Goal: Task Accomplishment & Management: Manage account settings

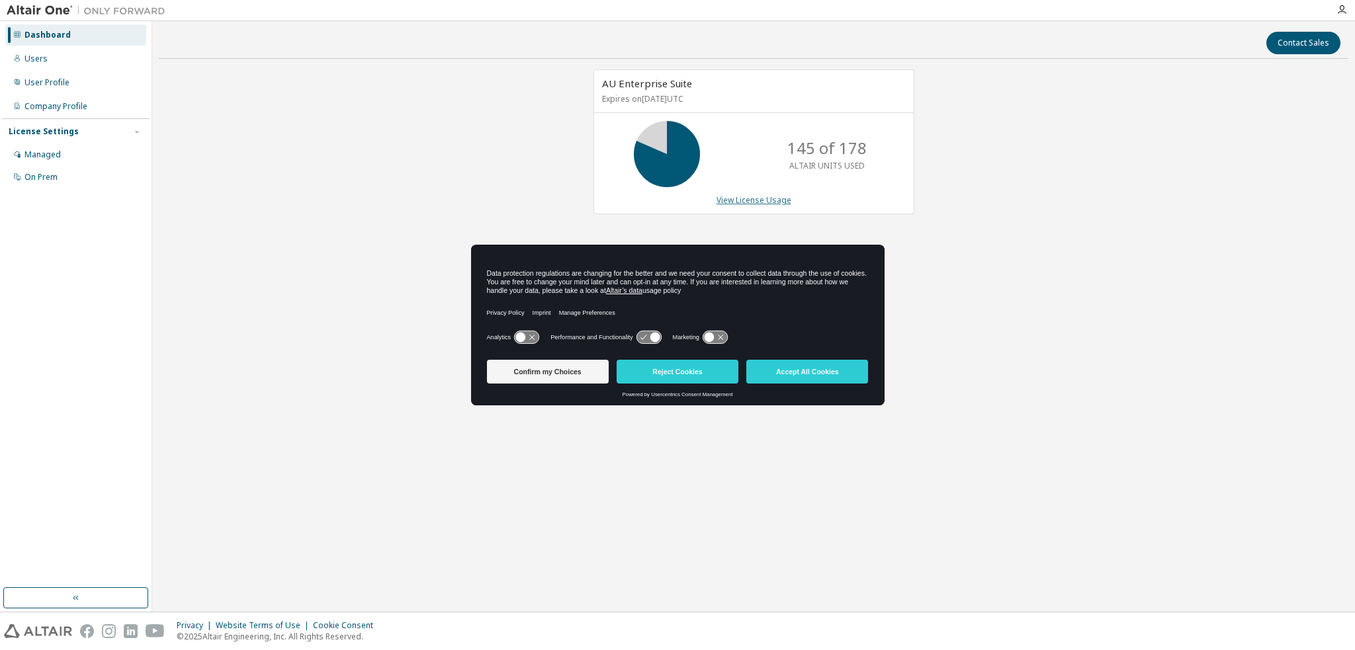
click at [771, 200] on link "View License Usage" at bounding box center [754, 200] width 75 height 11
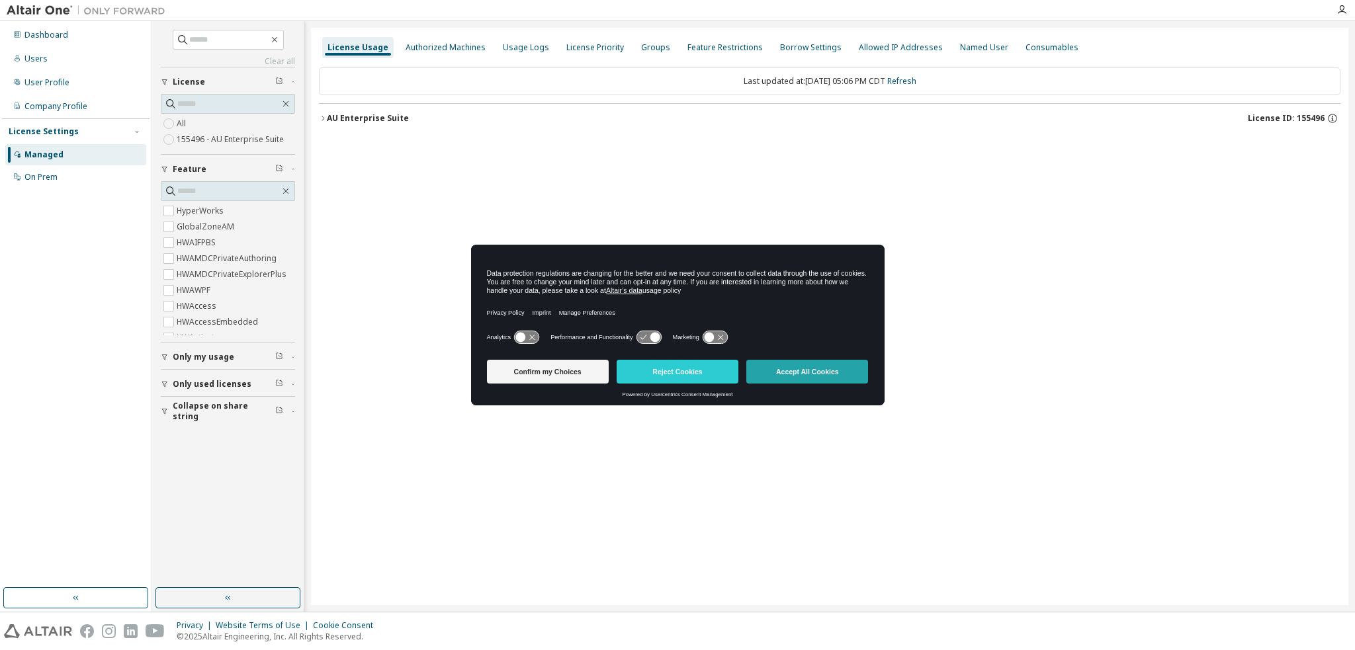
click at [779, 376] on button "Accept All Cookies" at bounding box center [807, 372] width 122 height 24
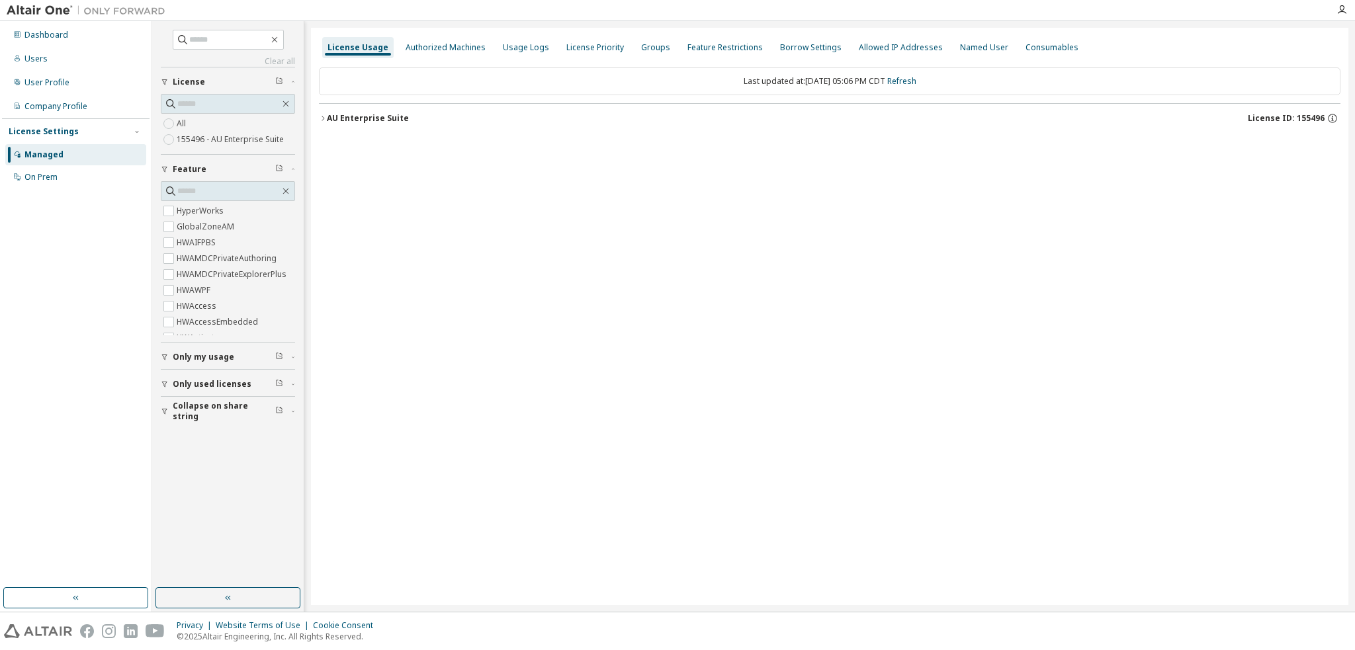
click at [375, 116] on div "AU Enterprise Suite" at bounding box center [368, 118] width 82 height 11
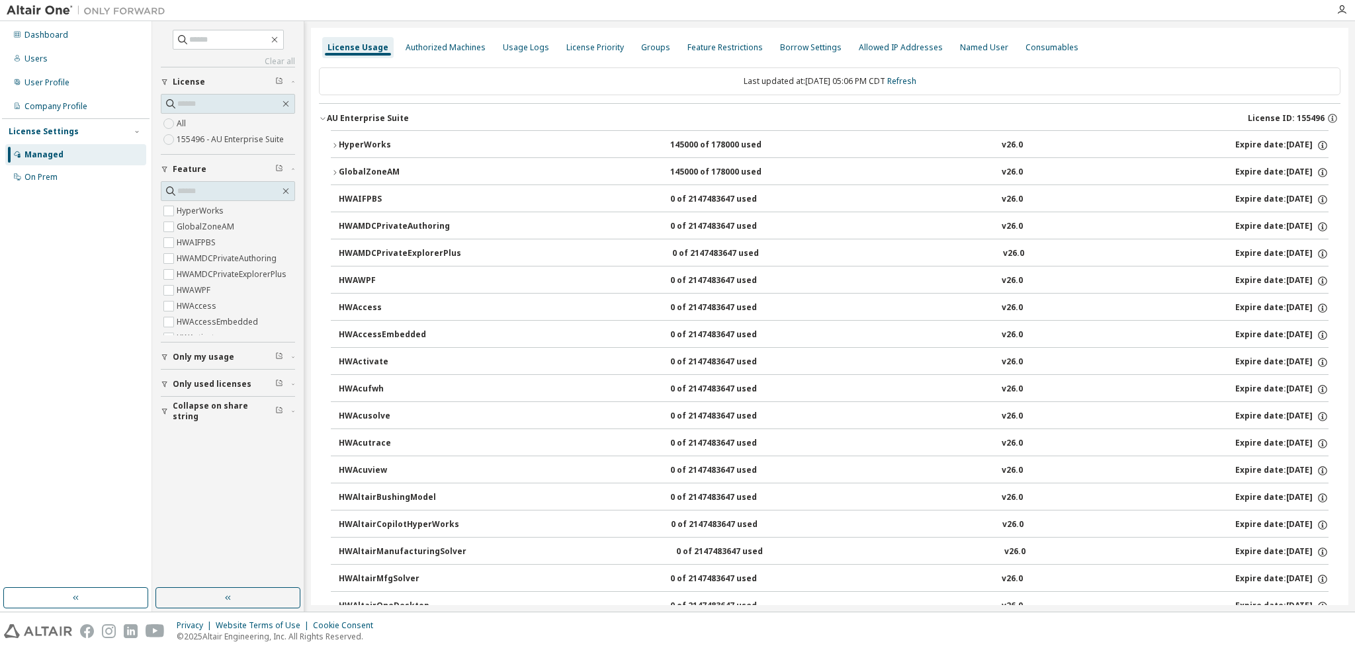
click at [368, 140] on div "HyperWorks" at bounding box center [398, 146] width 119 height 12
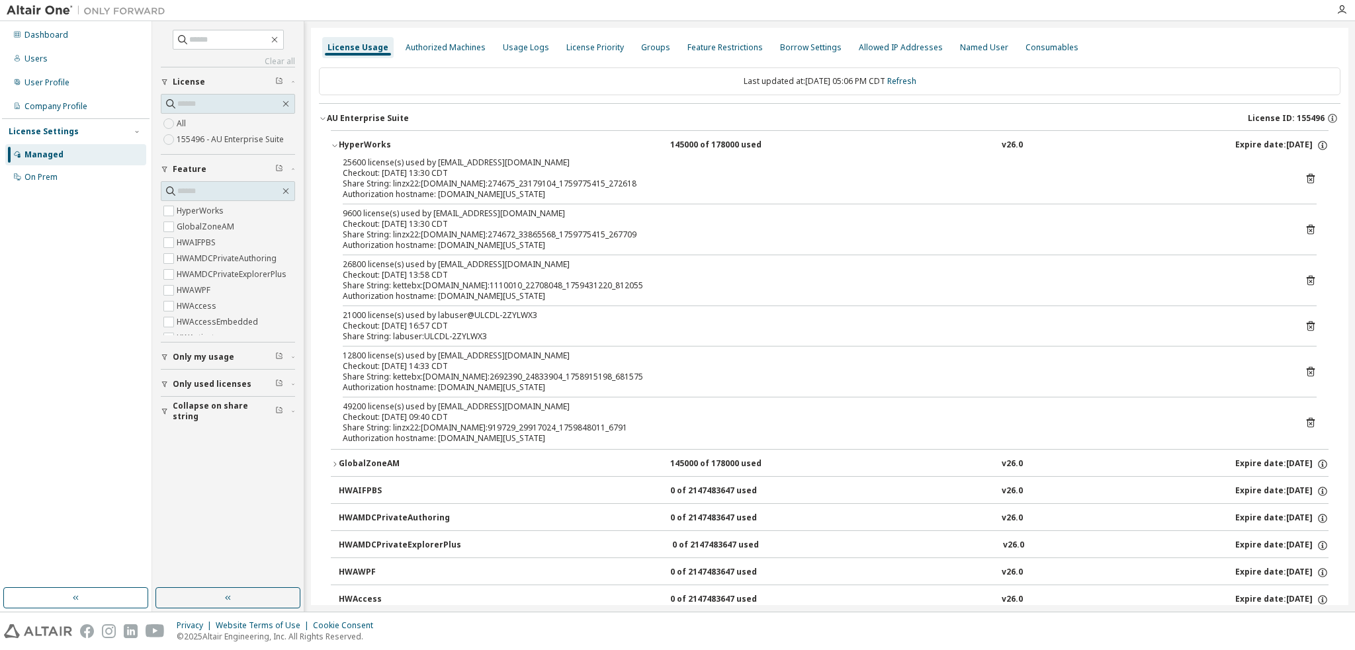
click at [506, 17] on div at bounding box center [750, 10] width 1157 height 21
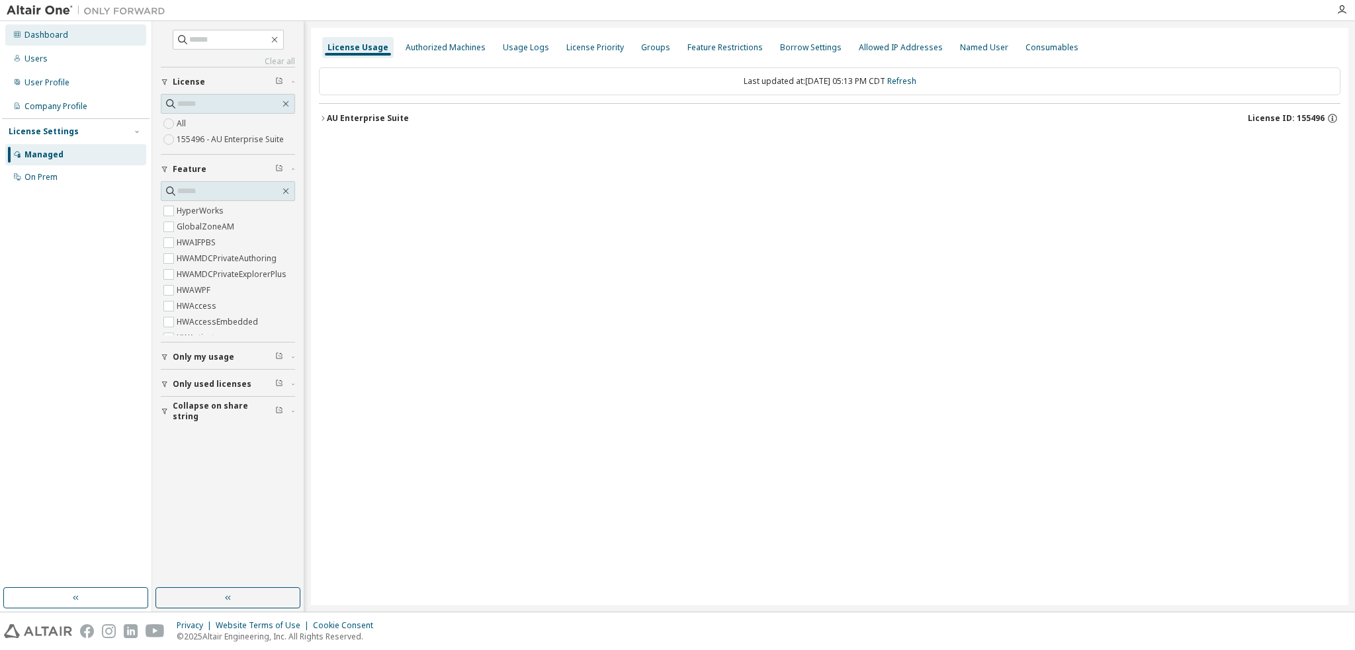
click at [18, 32] on icon at bounding box center [17, 34] width 7 height 7
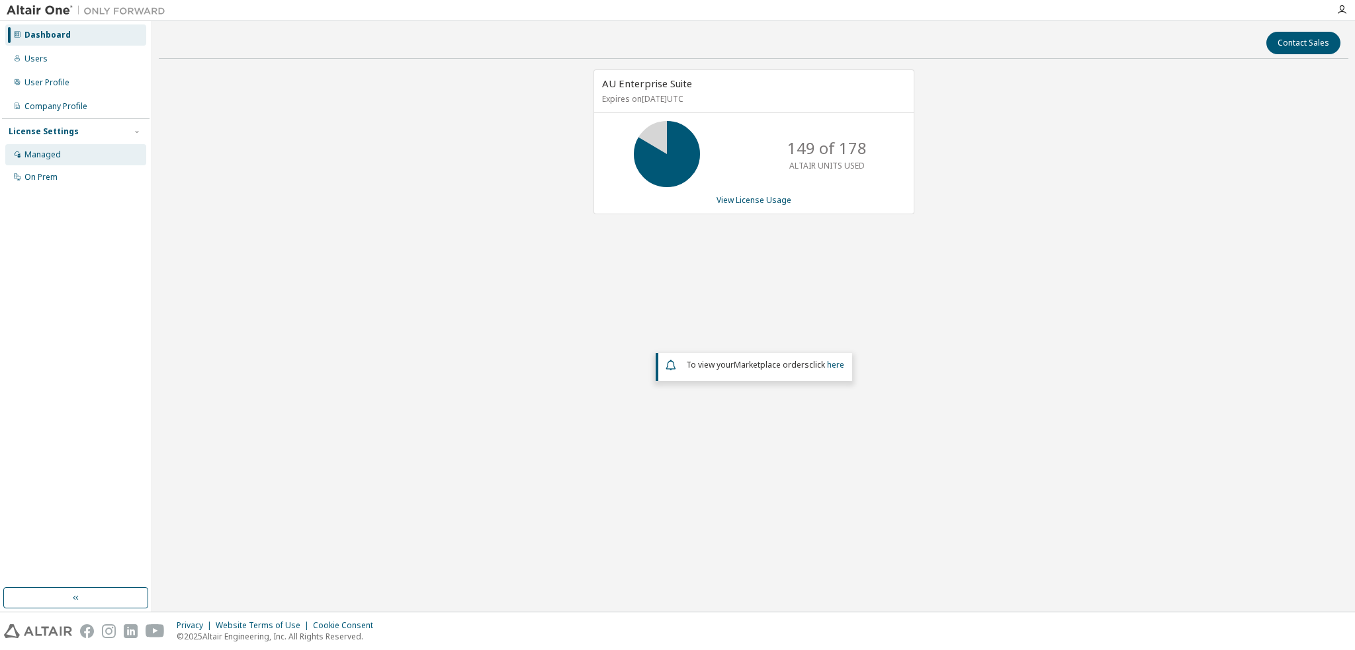
click at [64, 161] on div "Managed" at bounding box center [75, 154] width 141 height 21
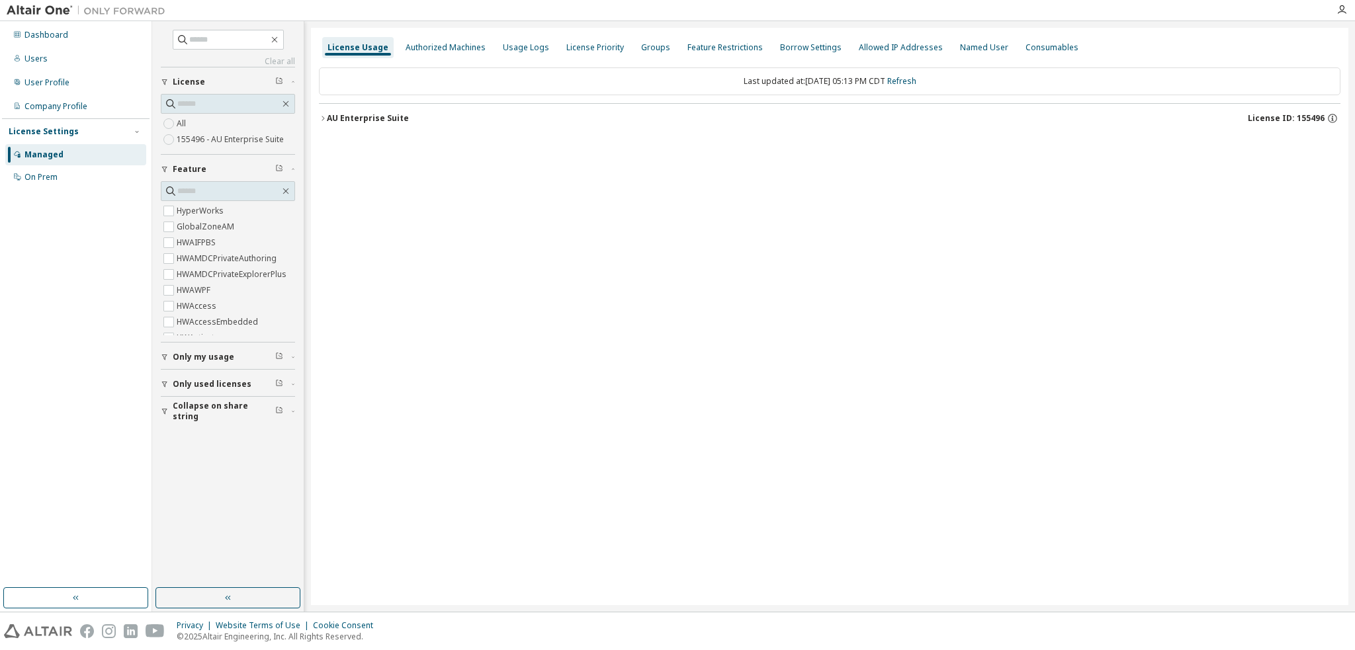
click at [386, 116] on div "AU Enterprise Suite" at bounding box center [368, 118] width 82 height 11
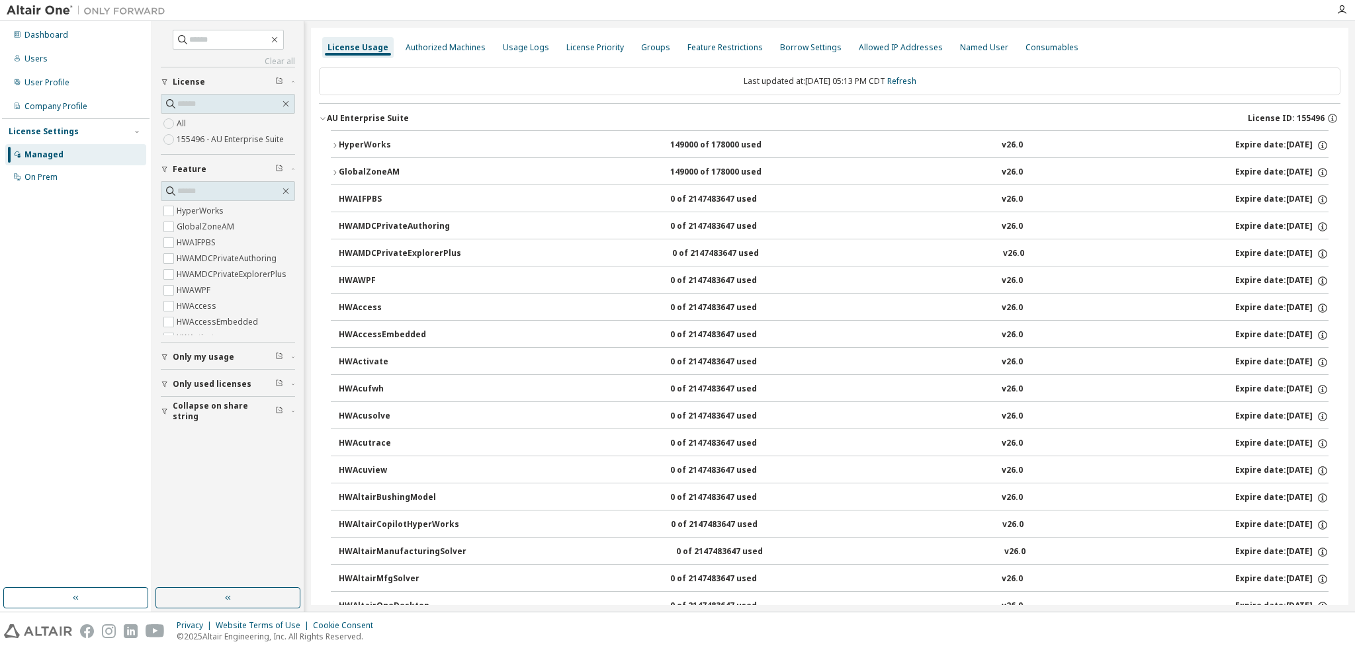
click at [350, 142] on div "HyperWorks" at bounding box center [398, 146] width 119 height 12
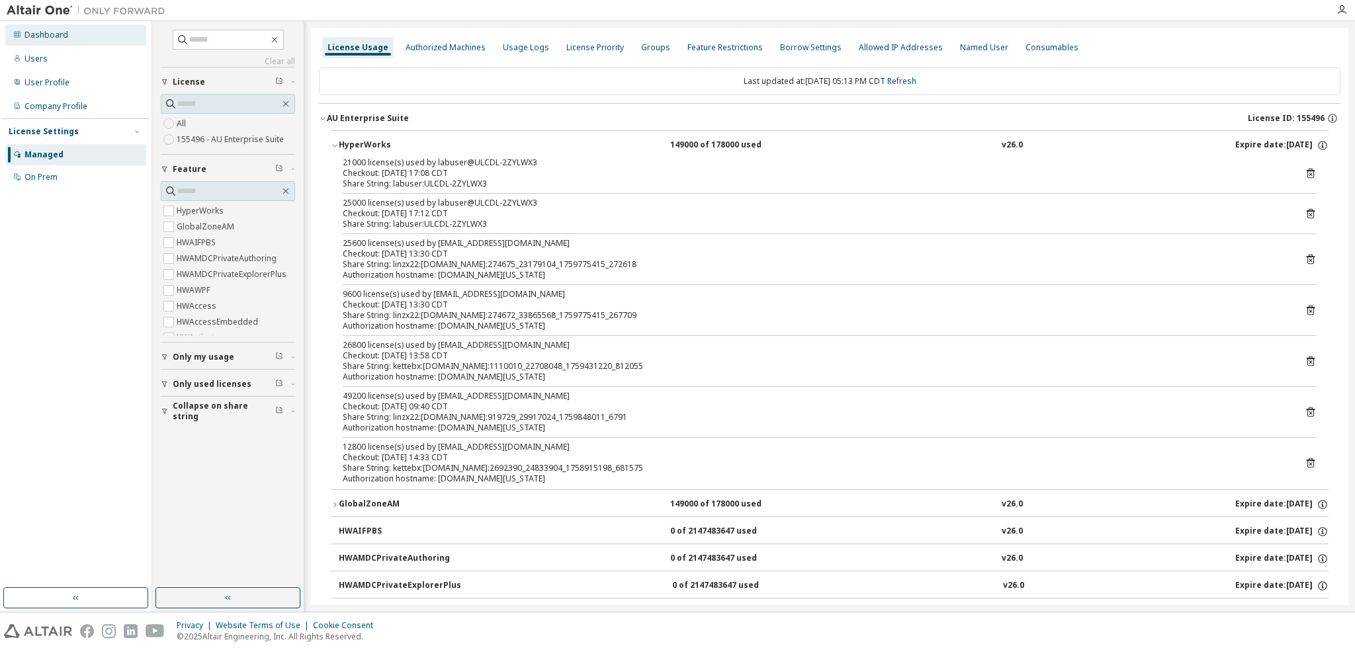
click at [48, 34] on div "Dashboard" at bounding box center [46, 35] width 44 height 11
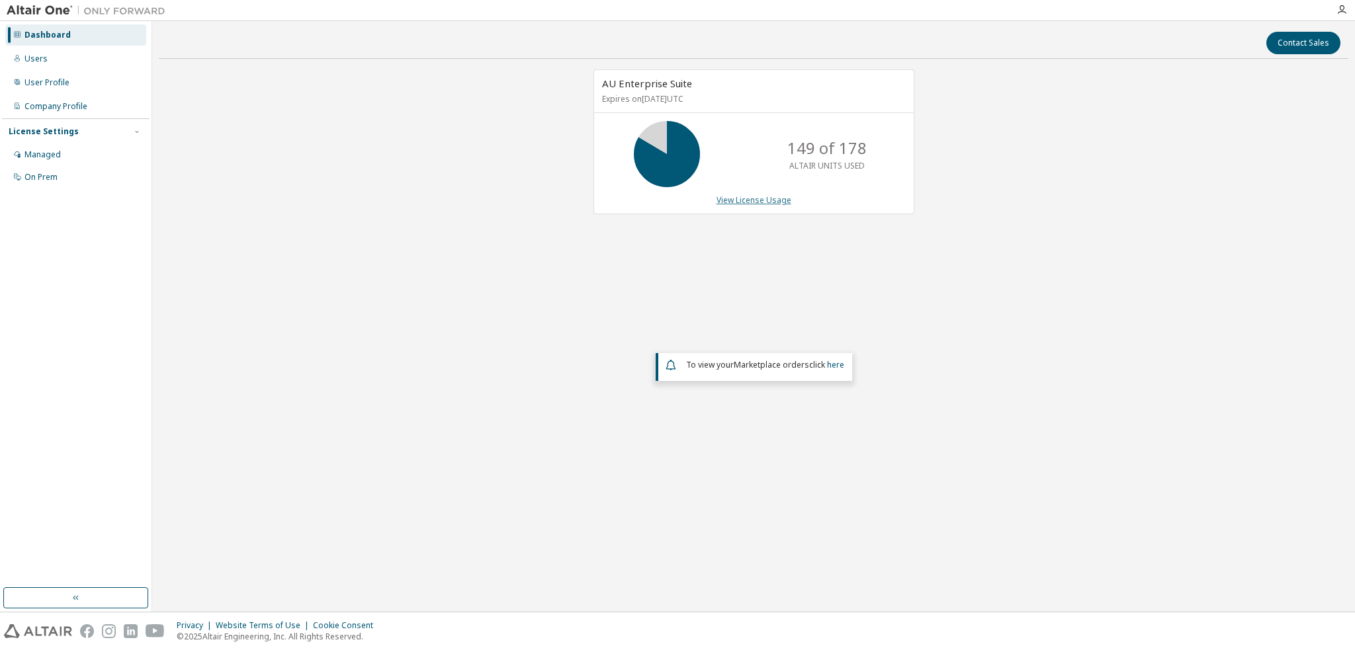
click at [737, 196] on link "View License Usage" at bounding box center [754, 200] width 75 height 11
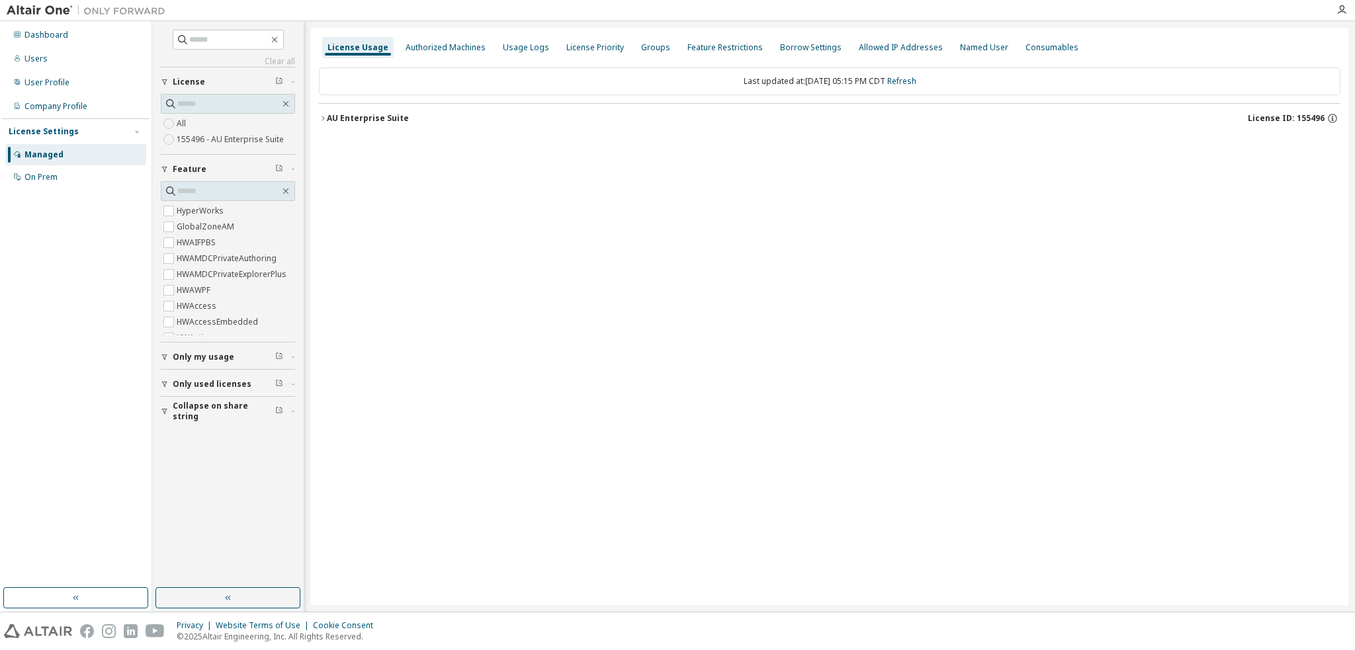
click at [349, 117] on div "AU Enterprise Suite" at bounding box center [368, 118] width 82 height 11
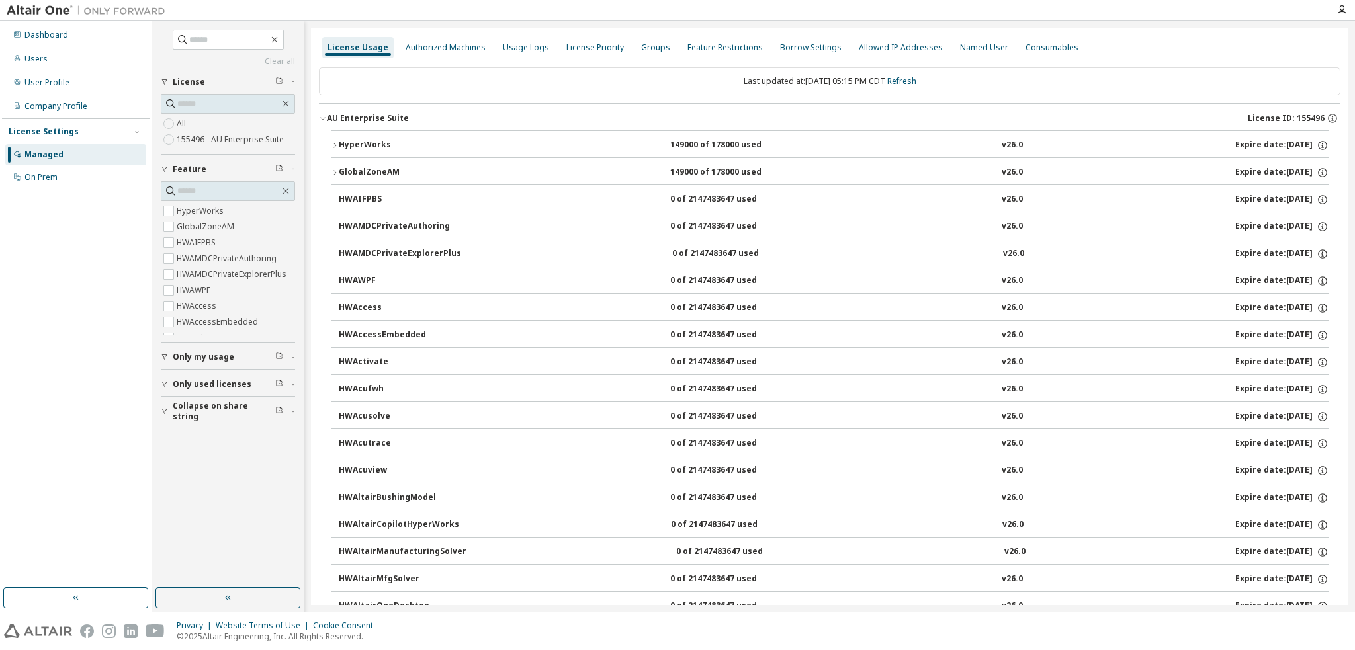
click at [374, 144] on div "HyperWorks" at bounding box center [398, 146] width 119 height 12
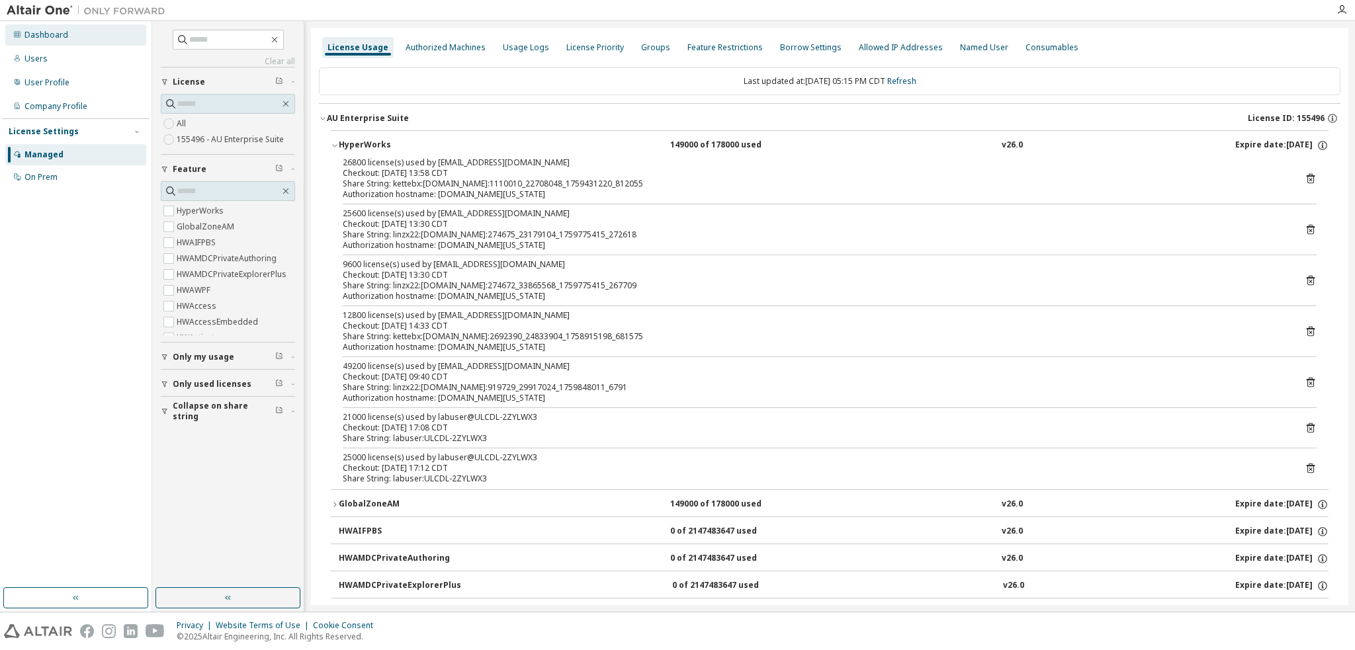
click at [78, 34] on div "Dashboard" at bounding box center [75, 34] width 141 height 21
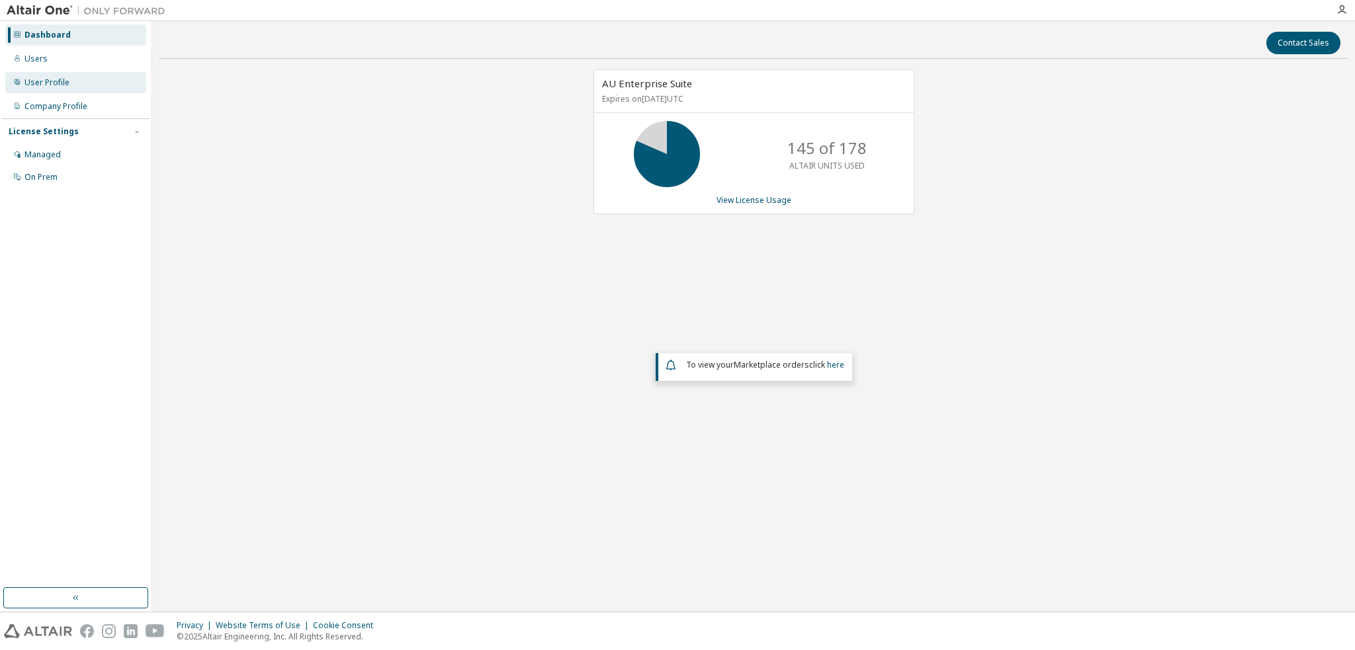
click at [62, 77] on div "User Profile" at bounding box center [46, 82] width 45 height 11
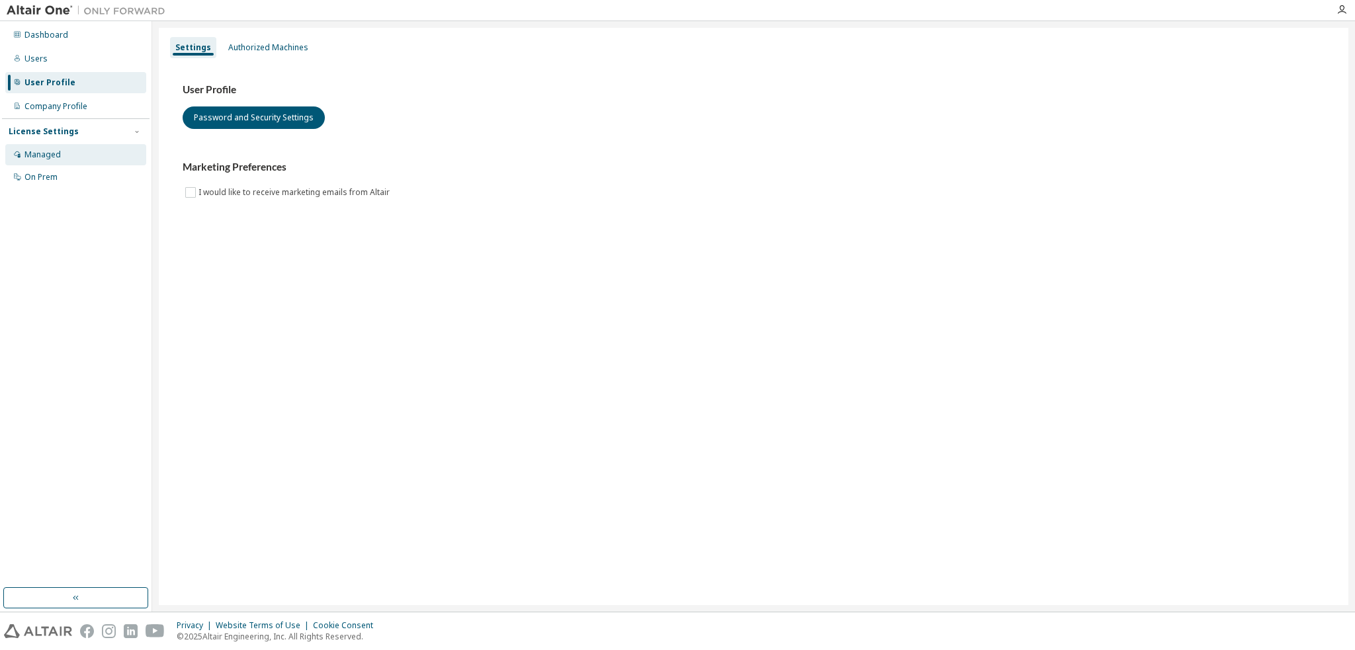
click at [58, 158] on div "Managed" at bounding box center [42, 155] width 36 height 11
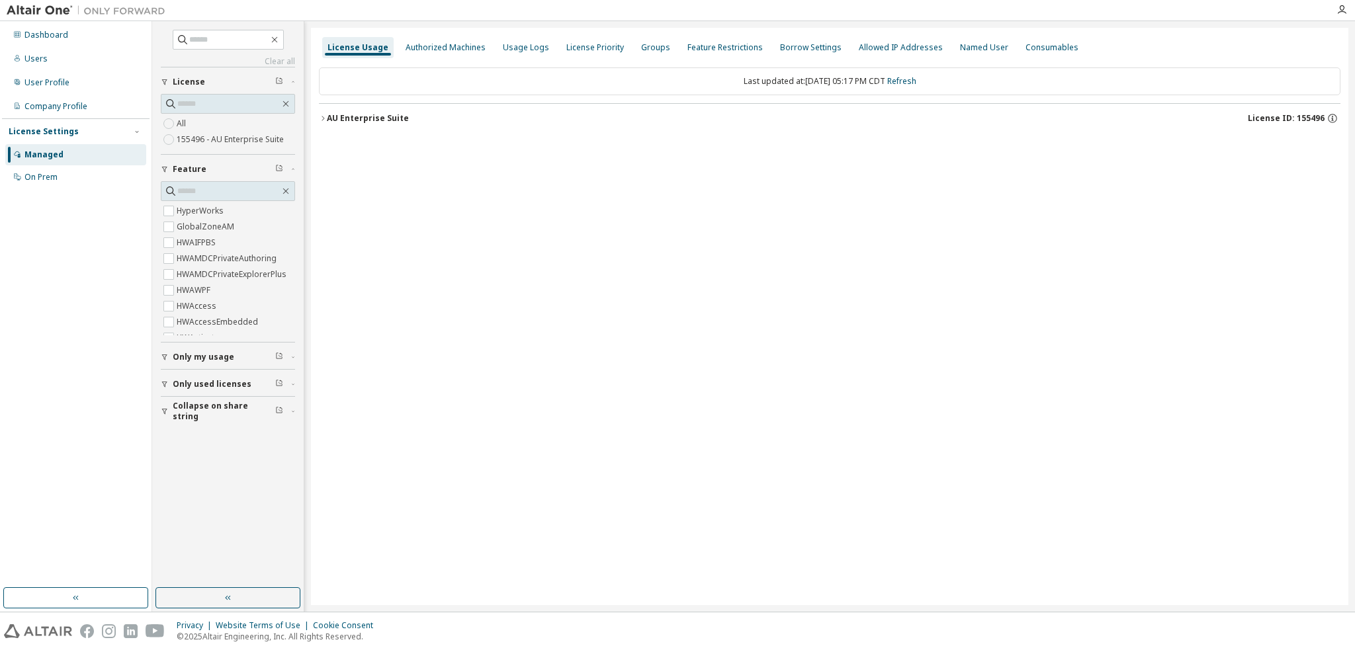
click at [330, 116] on div "AU Enterprise Suite" at bounding box center [368, 118] width 82 height 11
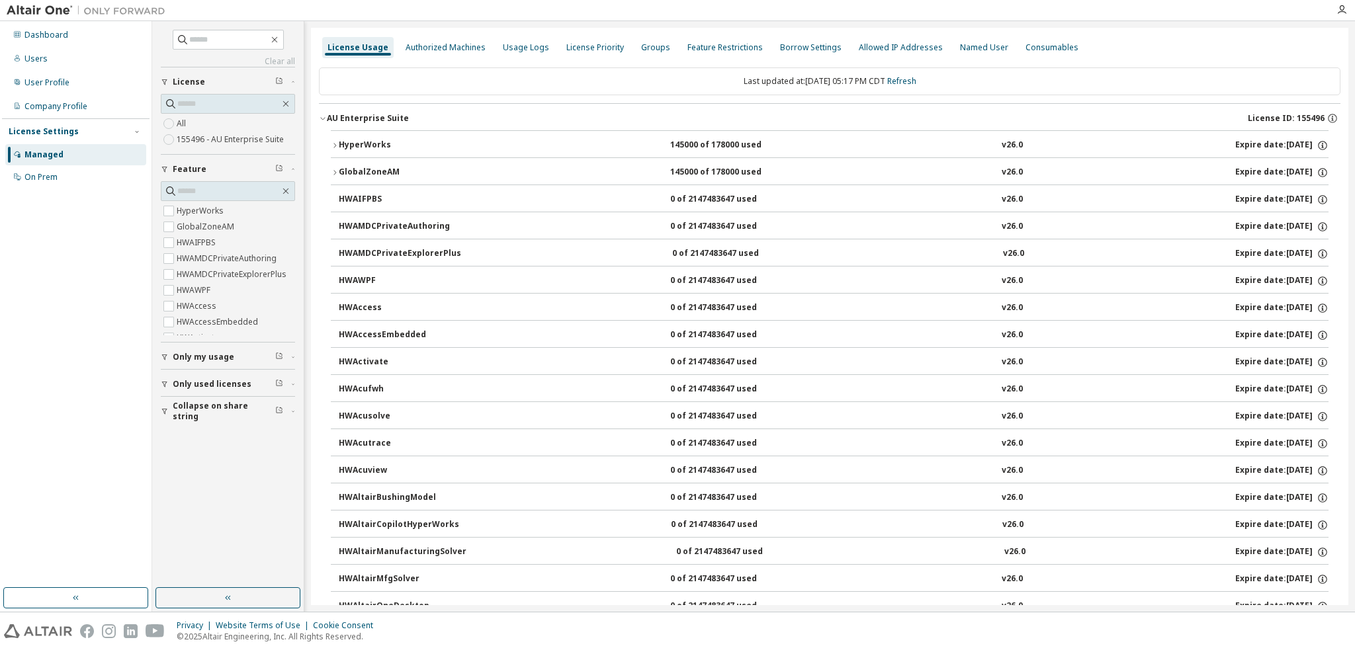
click at [378, 146] on div "HyperWorks" at bounding box center [398, 146] width 119 height 12
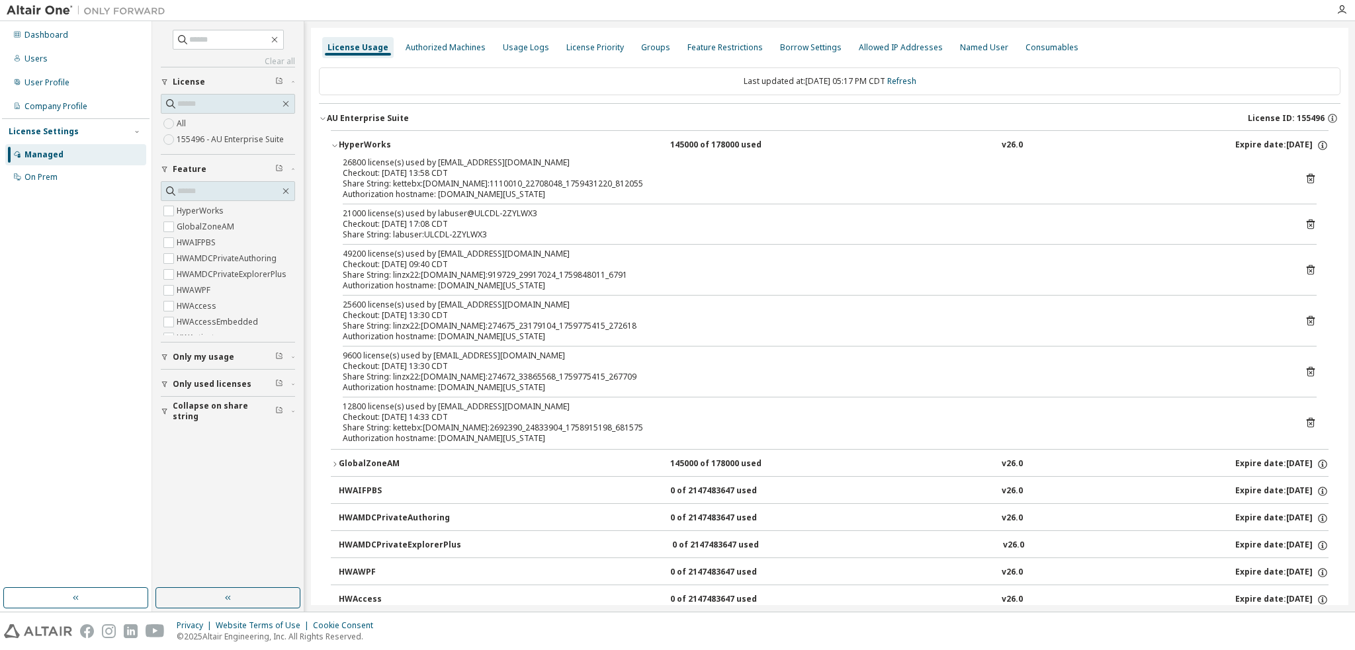
click at [1306, 222] on icon at bounding box center [1311, 224] width 12 height 12
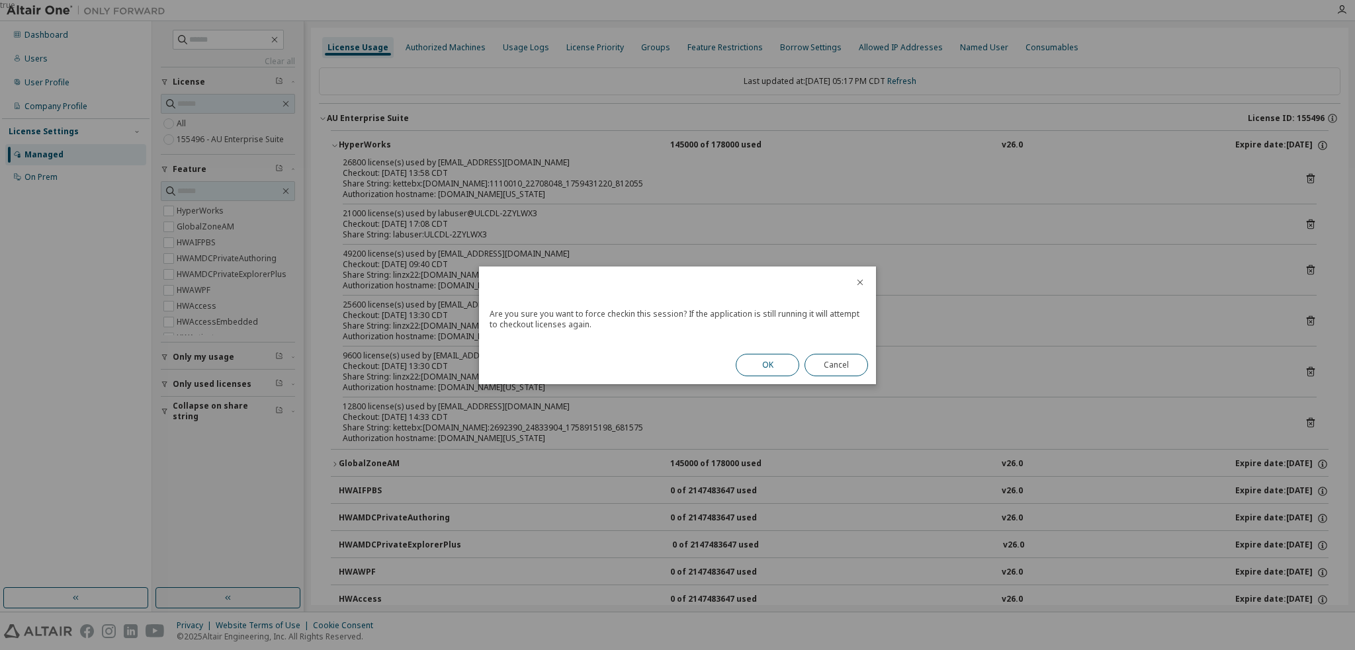
click at [768, 362] on button "OK" at bounding box center [768, 365] width 64 height 22
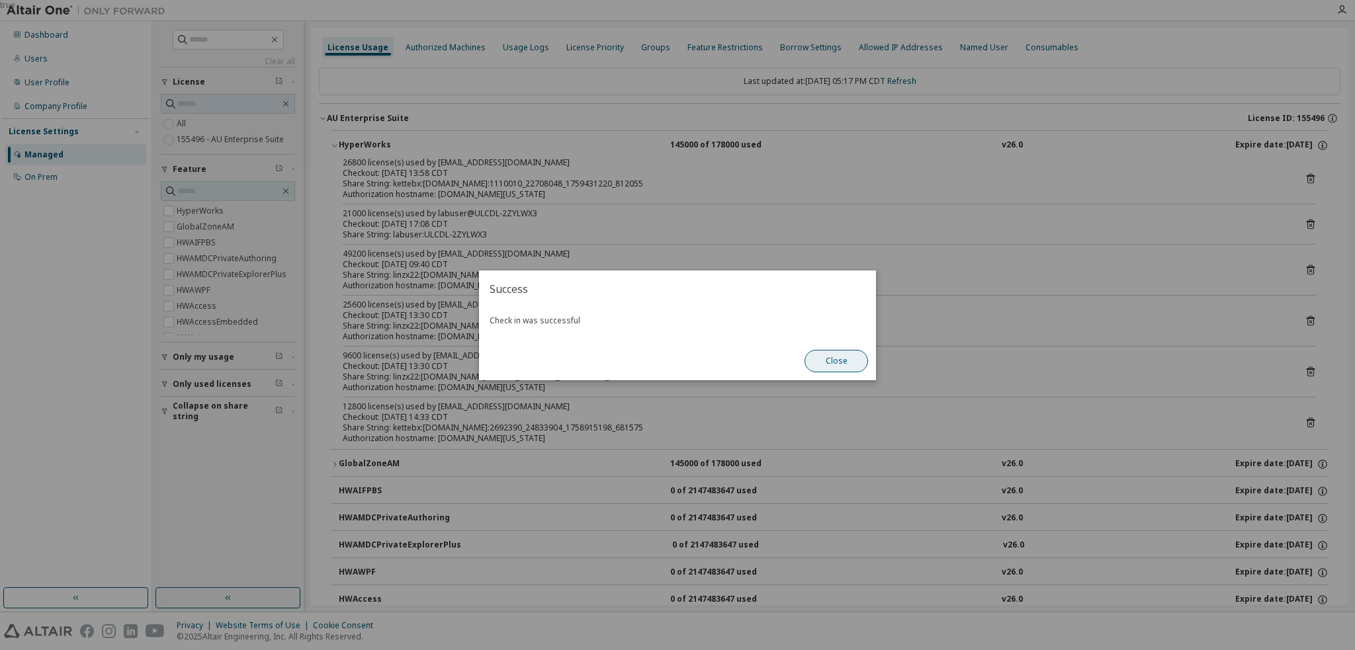
click at [836, 366] on button "Close" at bounding box center [837, 361] width 64 height 22
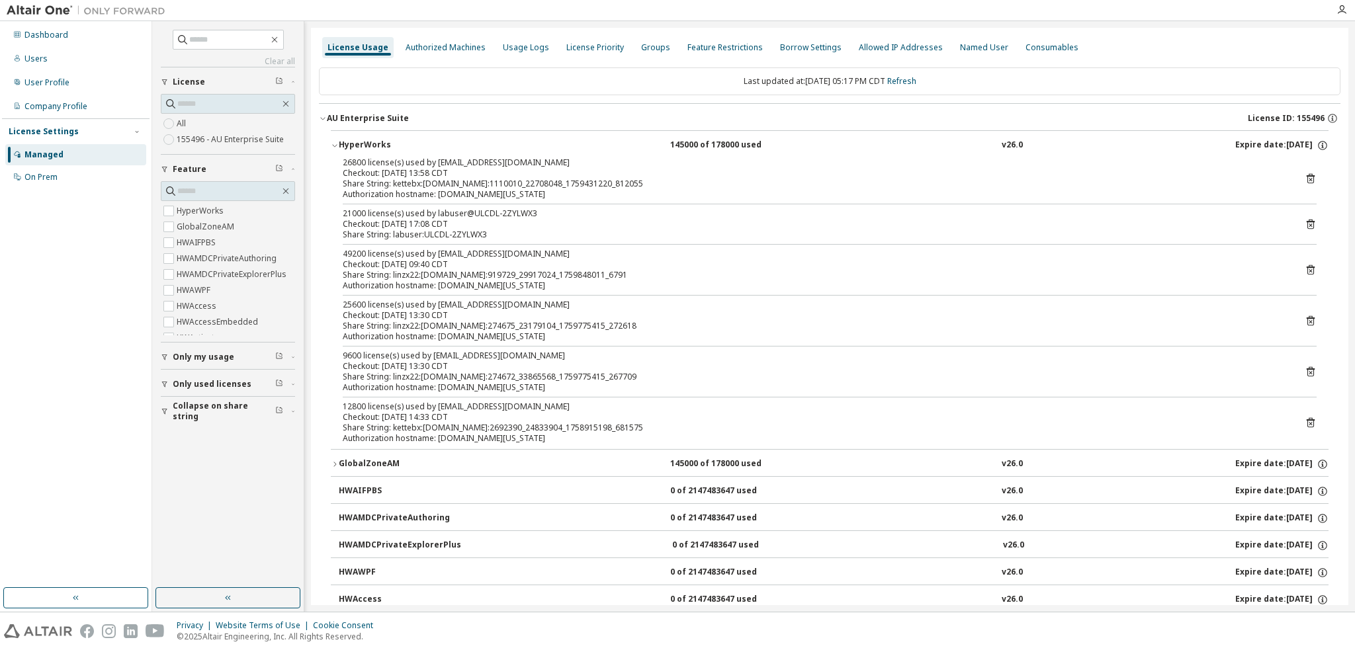
click at [1307, 223] on icon at bounding box center [1311, 225] width 8 height 10
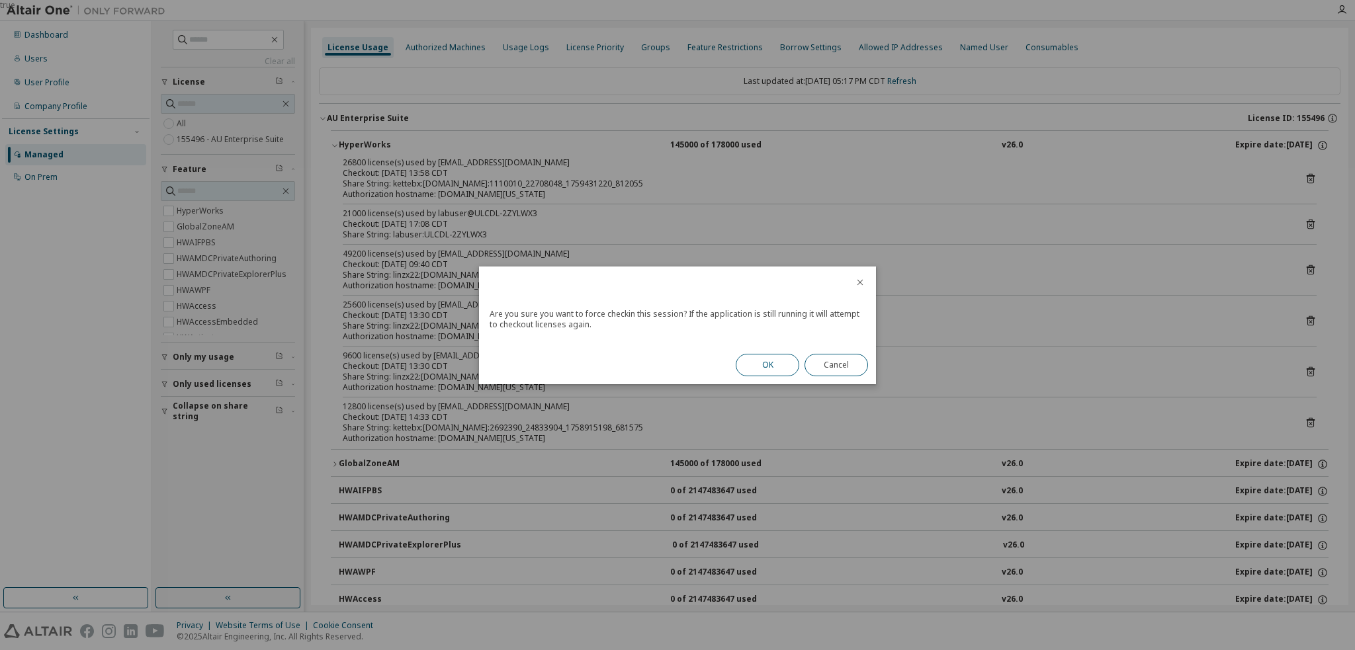
click at [762, 368] on button "OK" at bounding box center [768, 365] width 64 height 22
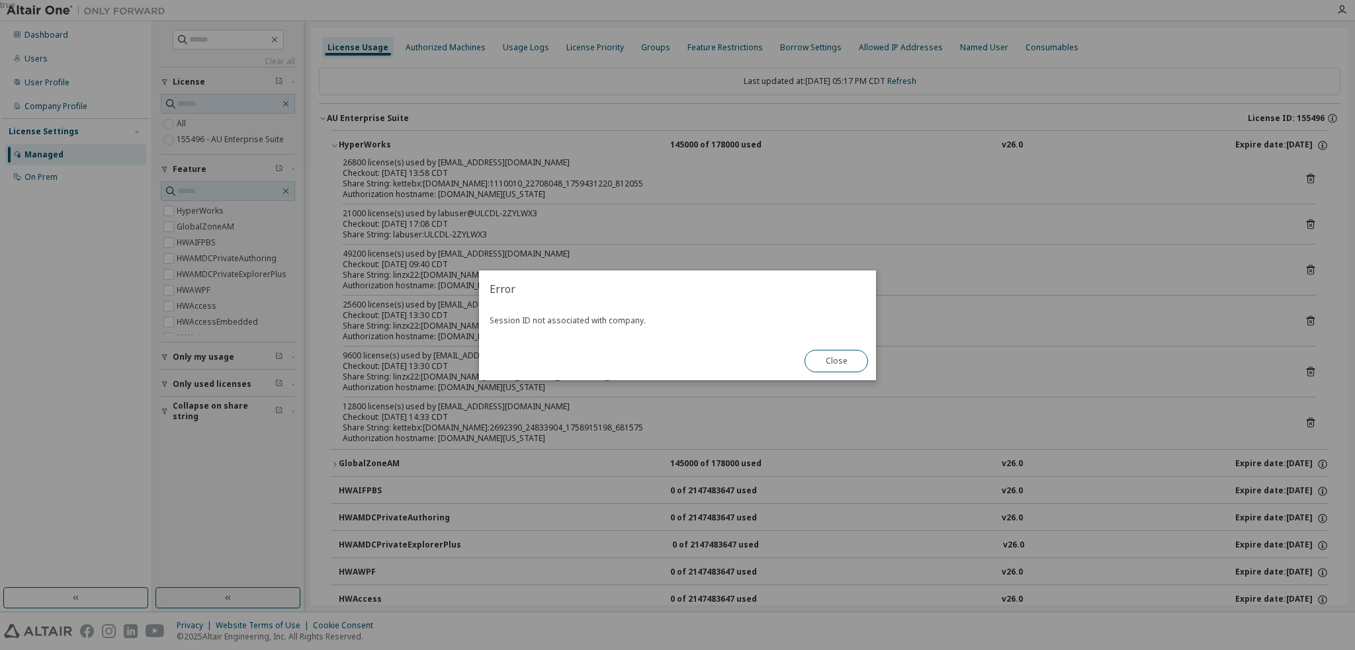
click at [829, 359] on button "Close" at bounding box center [837, 361] width 64 height 22
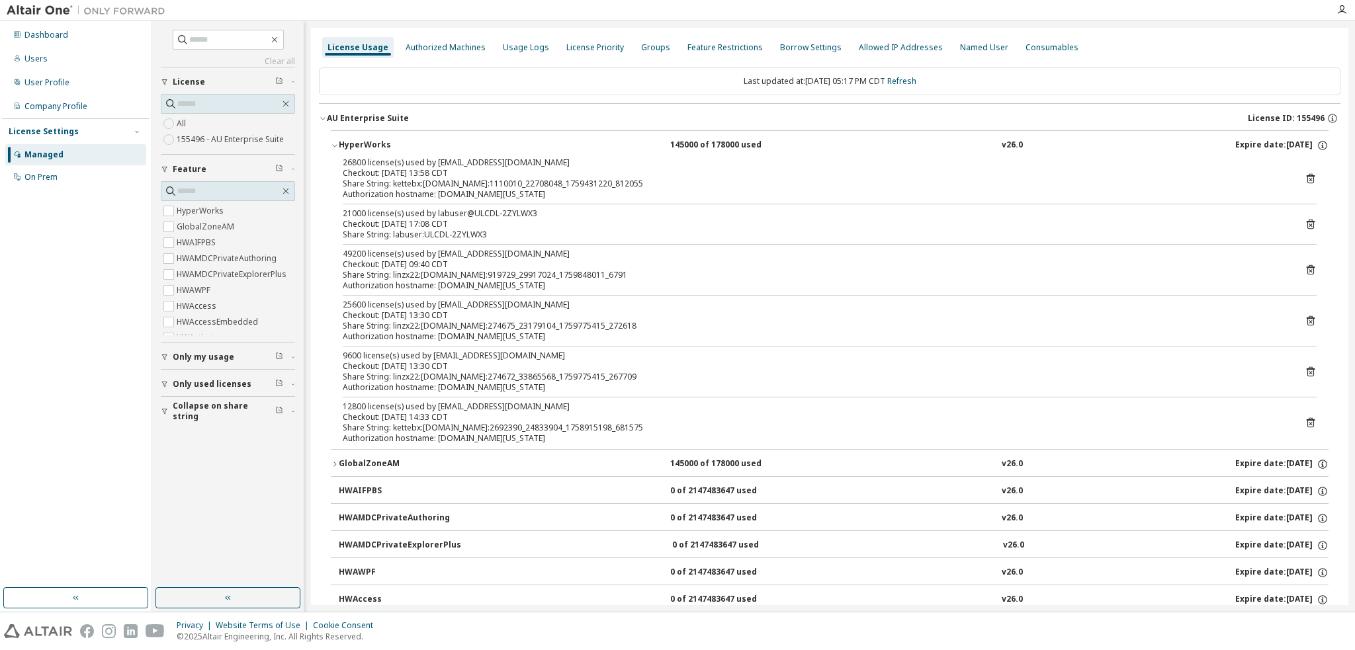
click at [1307, 222] on icon at bounding box center [1311, 225] width 8 height 10
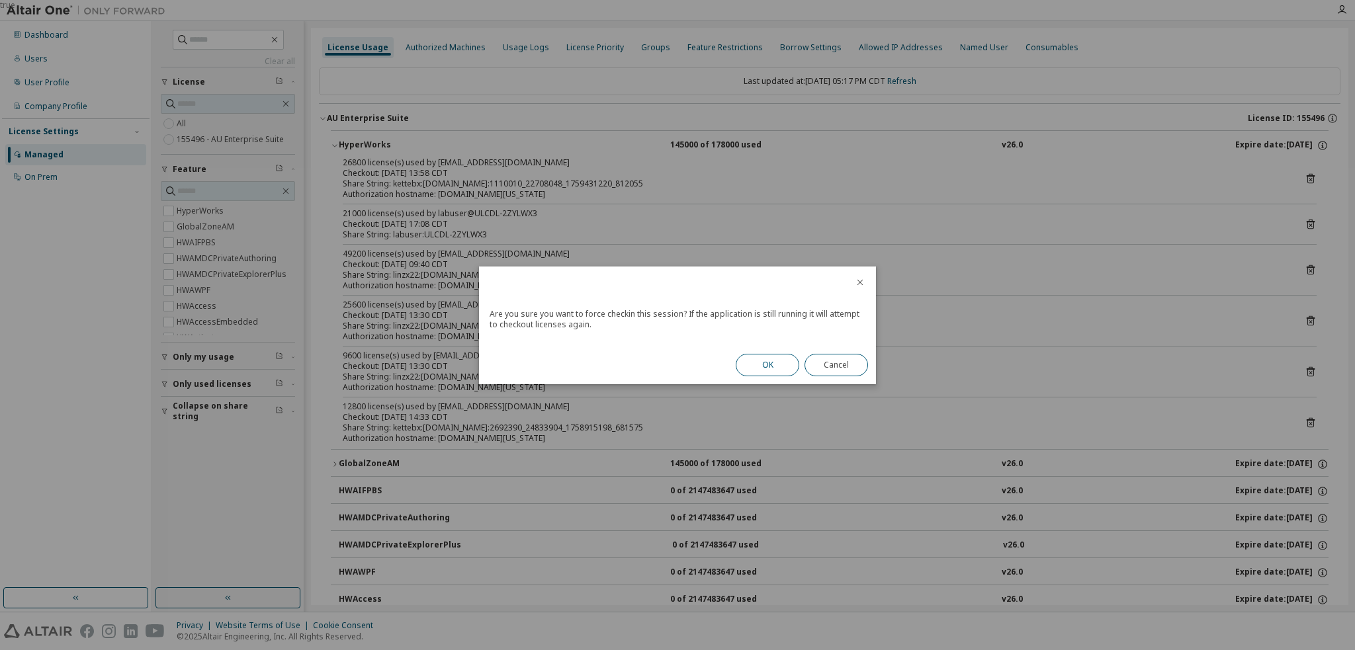
click at [745, 364] on button "OK" at bounding box center [768, 365] width 64 height 22
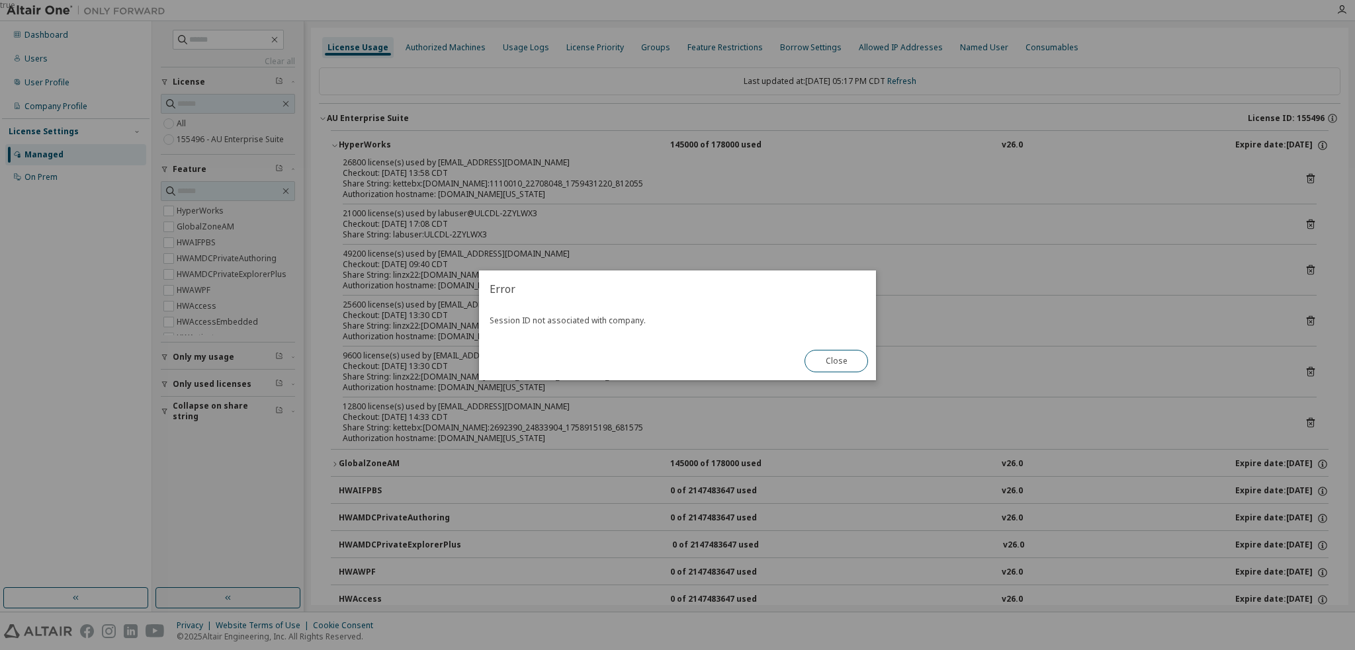
drag, startPoint x: 850, startPoint y: 363, endPoint x: 834, endPoint y: 363, distance: 15.2
click at [850, 362] on button "Close" at bounding box center [837, 361] width 64 height 22
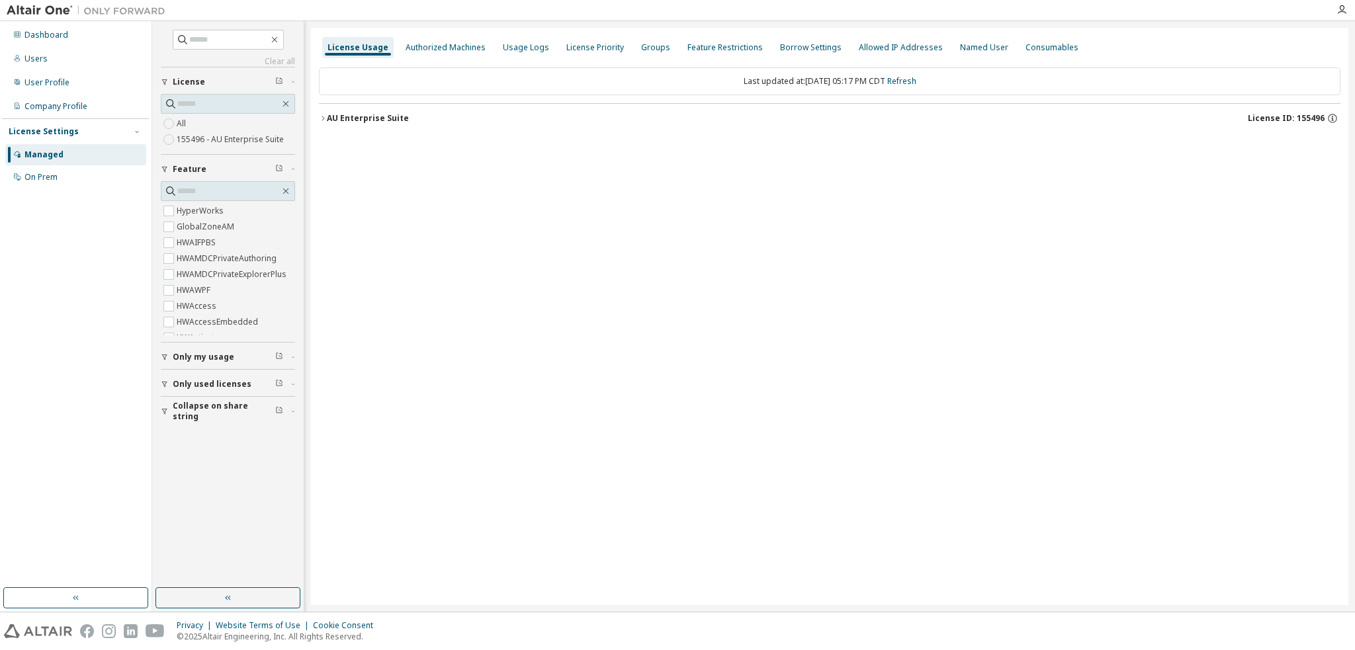
click at [337, 121] on div "AU Enterprise Suite" at bounding box center [368, 118] width 82 height 11
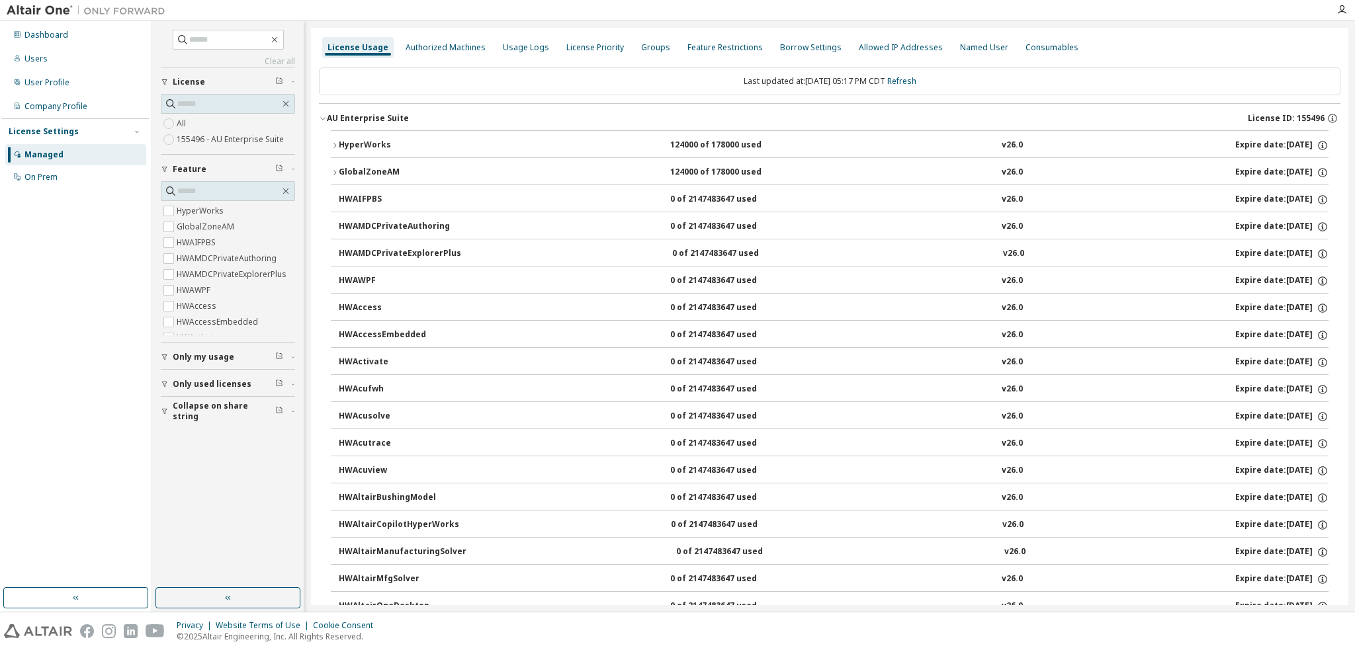
click at [374, 144] on div "HyperWorks" at bounding box center [398, 146] width 119 height 12
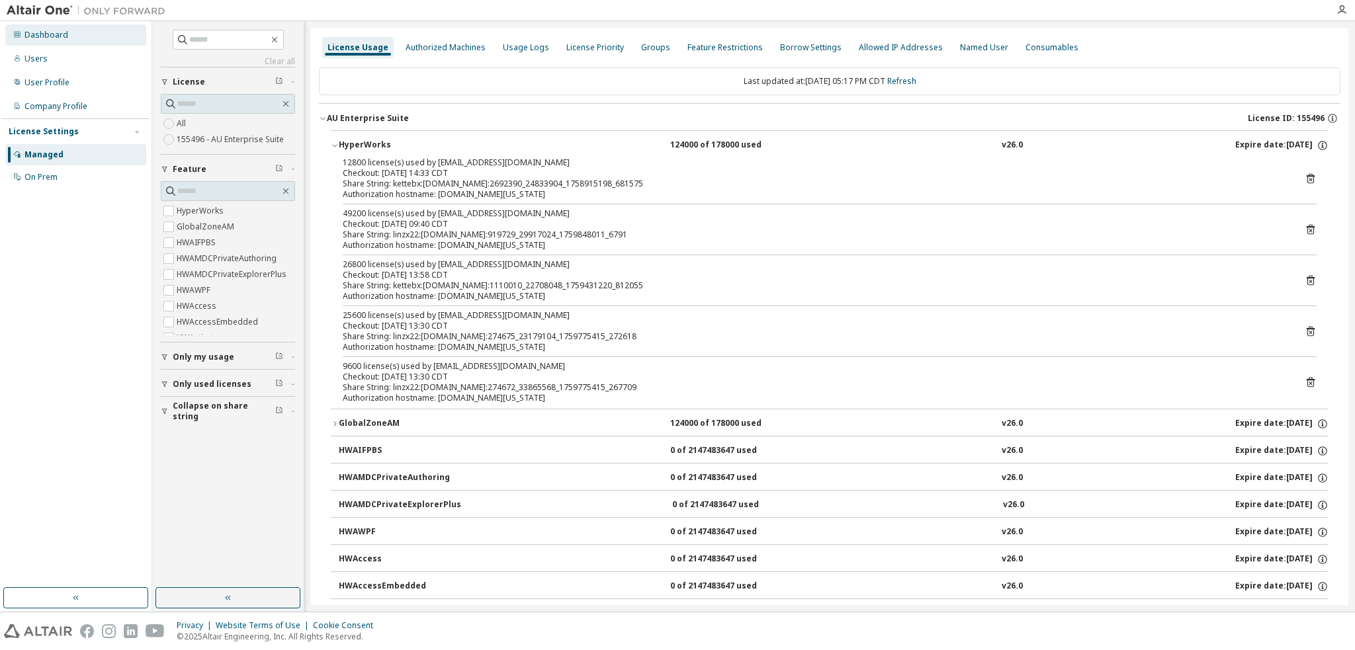
click at [77, 38] on div "Dashboard" at bounding box center [75, 34] width 141 height 21
